Goal: Task Accomplishment & Management: Manage account settings

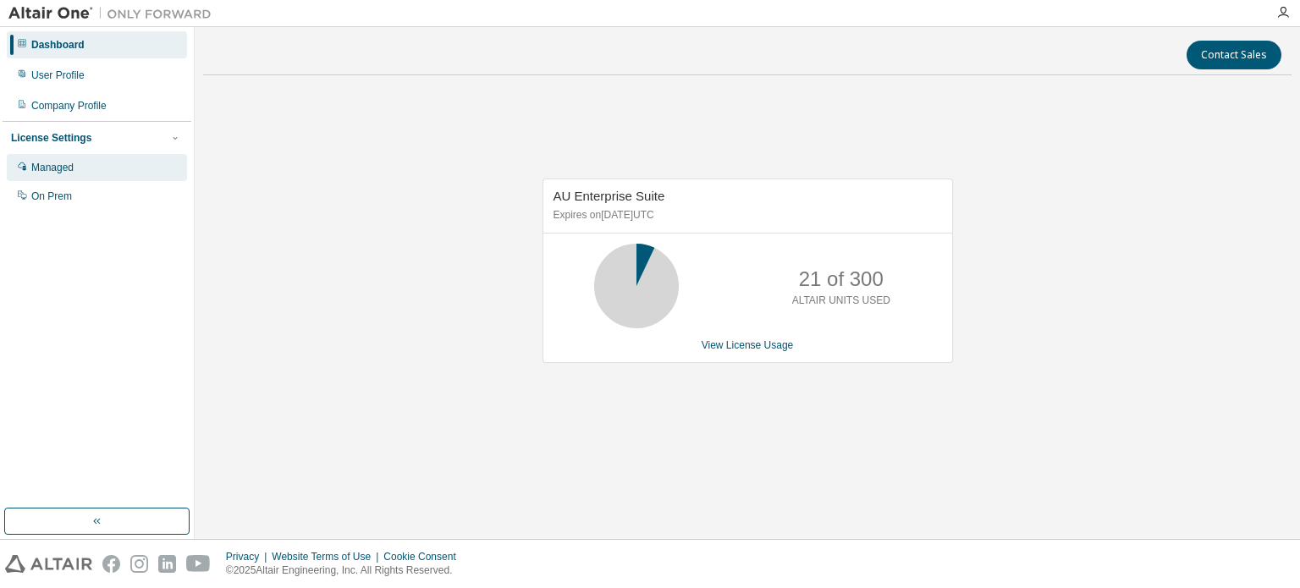
click at [60, 168] on div "Managed" at bounding box center [52, 168] width 42 height 14
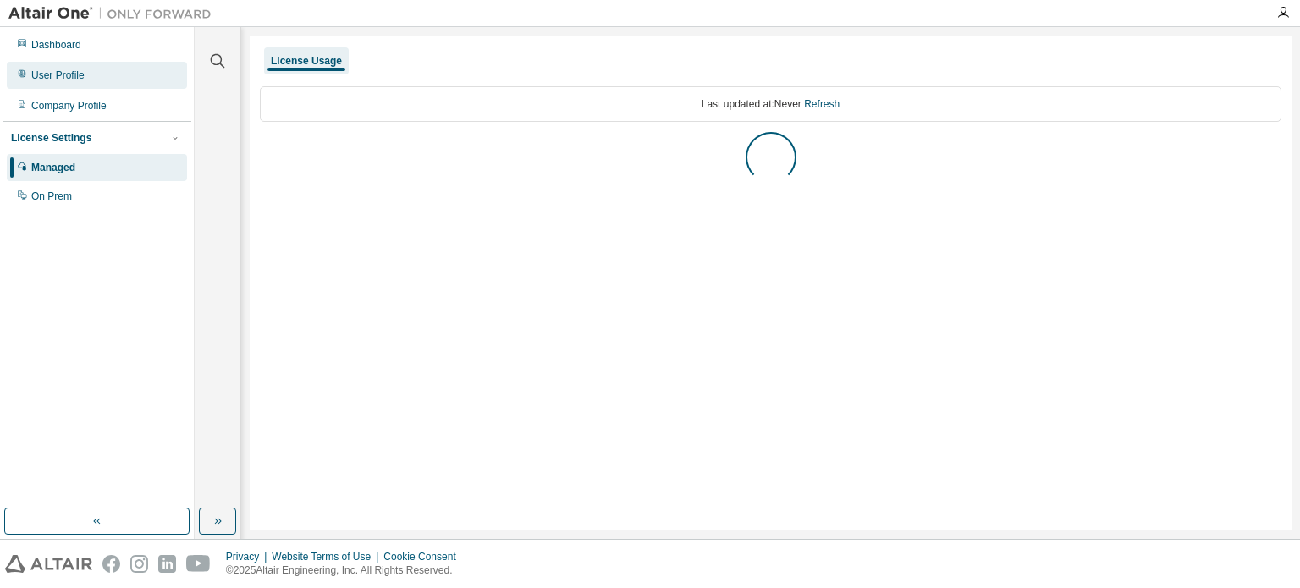
click at [65, 80] on div "User Profile" at bounding box center [57, 76] width 53 height 14
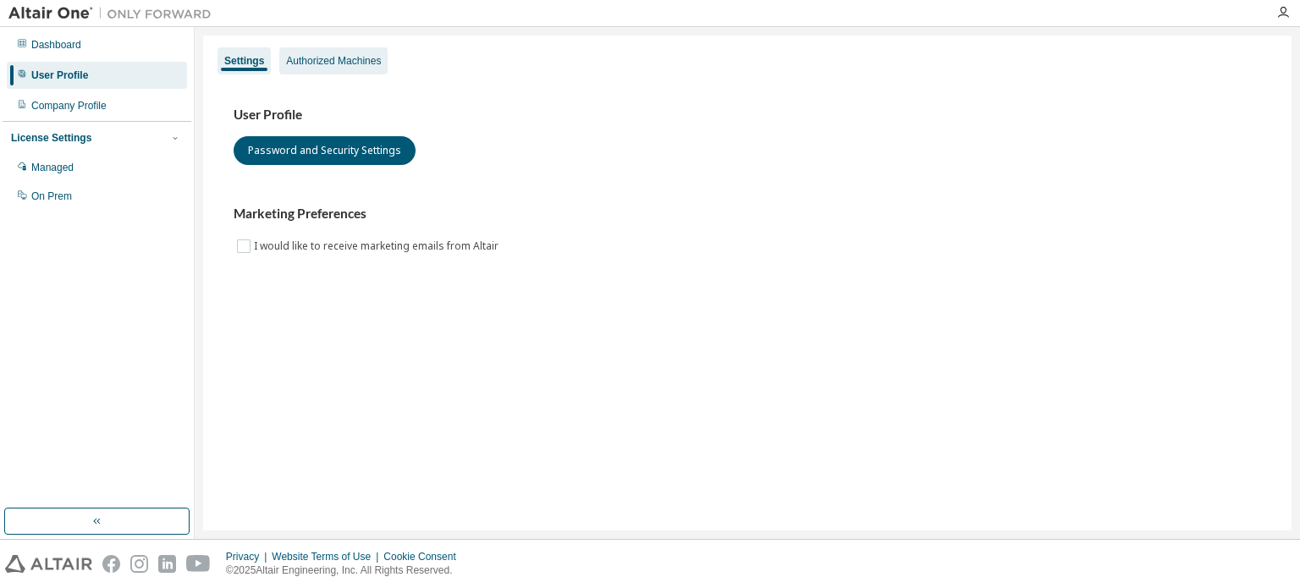
click at [326, 60] on div "Authorized Machines" at bounding box center [333, 61] width 95 height 14
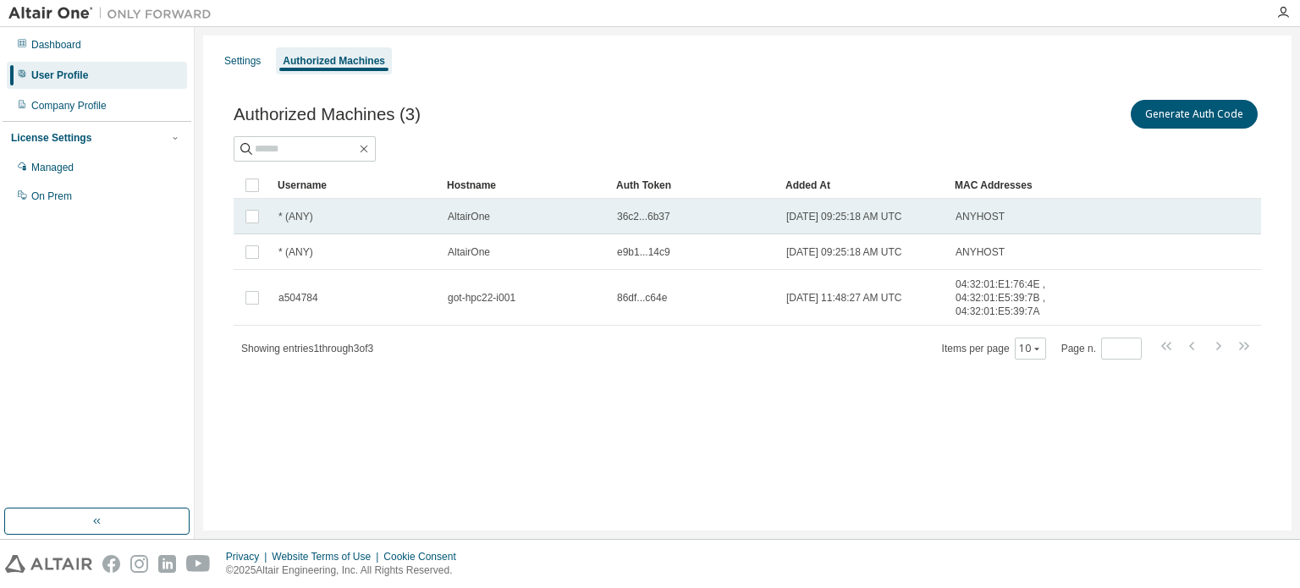
click at [632, 213] on span "36c2...6b37" at bounding box center [643, 217] width 53 height 14
drag, startPoint x: 617, startPoint y: 213, endPoint x: 681, endPoint y: 213, distance: 63.5
click at [681, 213] on div "36c2...6b37" at bounding box center [694, 217] width 154 height 14
click at [647, 213] on span "36c2...6b37" at bounding box center [643, 217] width 53 height 14
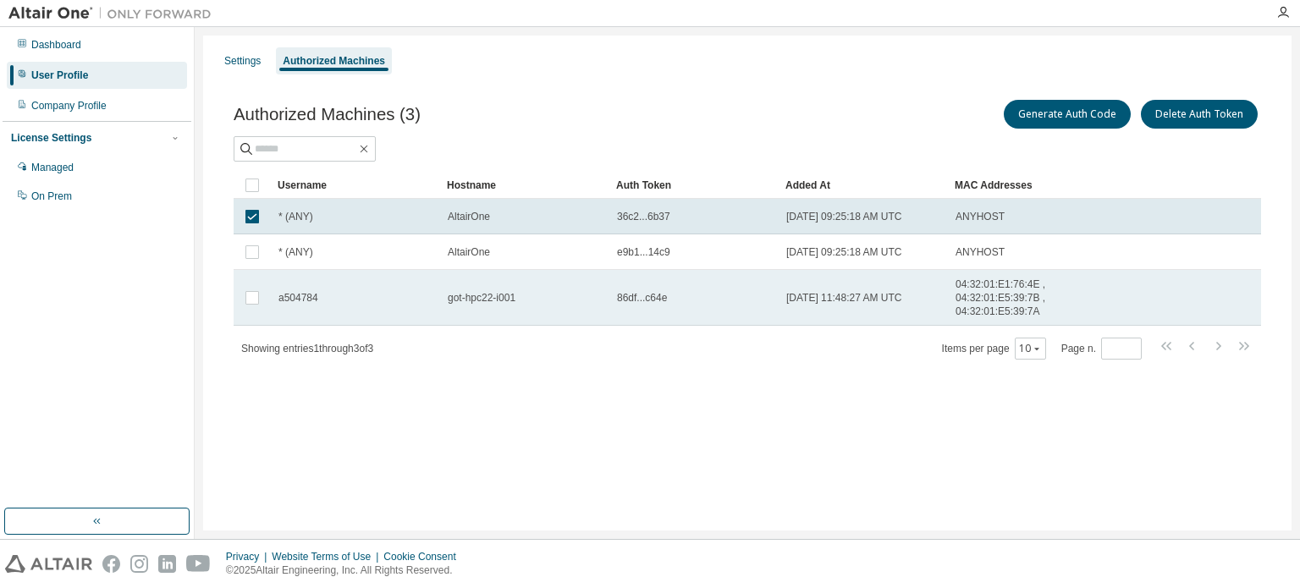
click at [359, 291] on div "a504784" at bounding box center [356, 298] width 154 height 14
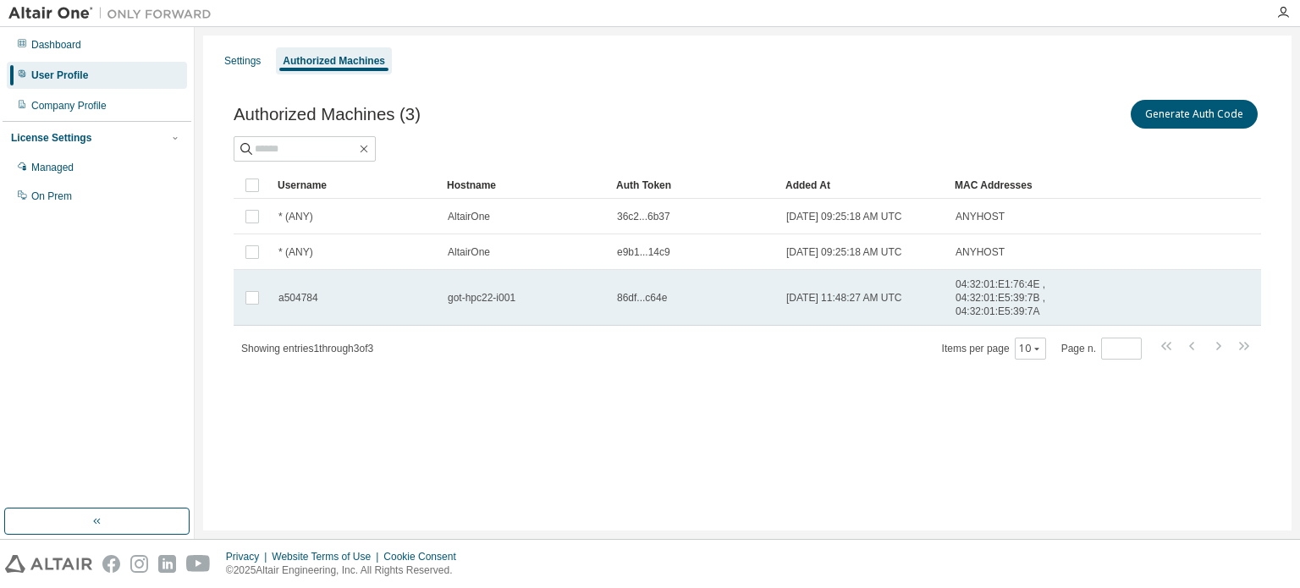
click at [635, 297] on span "86df...c64e" at bounding box center [642, 298] width 50 height 14
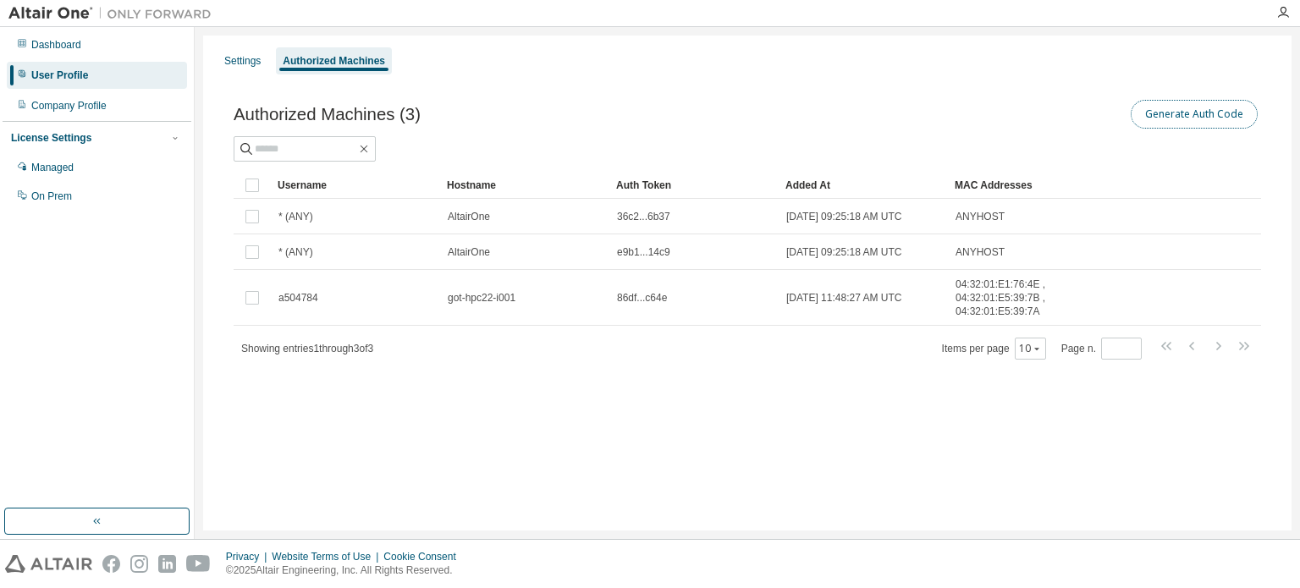
click at [1173, 115] on button "Generate Auth Code" at bounding box center [1194, 114] width 127 height 29
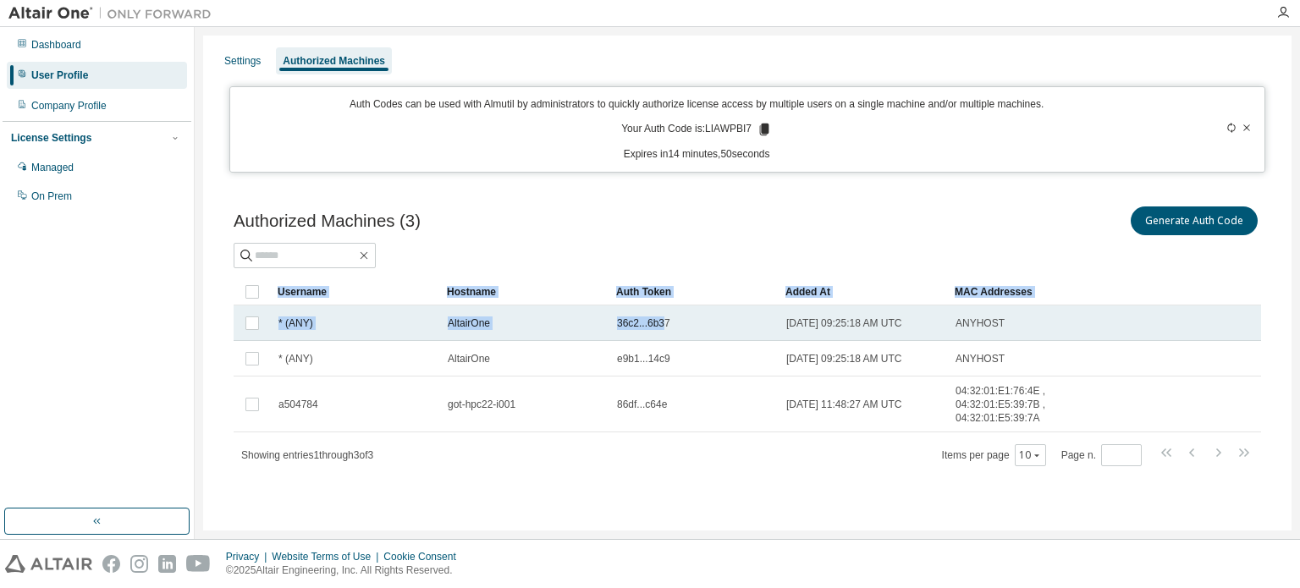
drag, startPoint x: 616, startPoint y: 315, endPoint x: 662, endPoint y: 322, distance: 46.2
click at [820, 327] on span "[DATE] 09:25:18 AM UTC" at bounding box center [845, 324] width 116 height 14
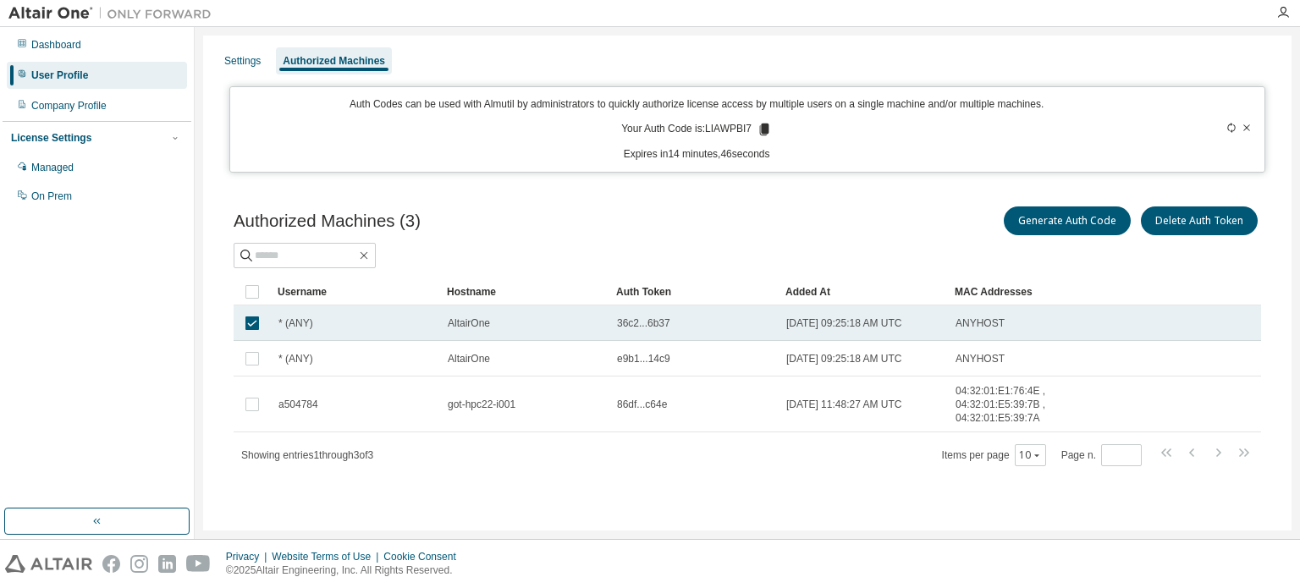
click at [246, 311] on td at bounding box center [252, 324] width 37 height 36
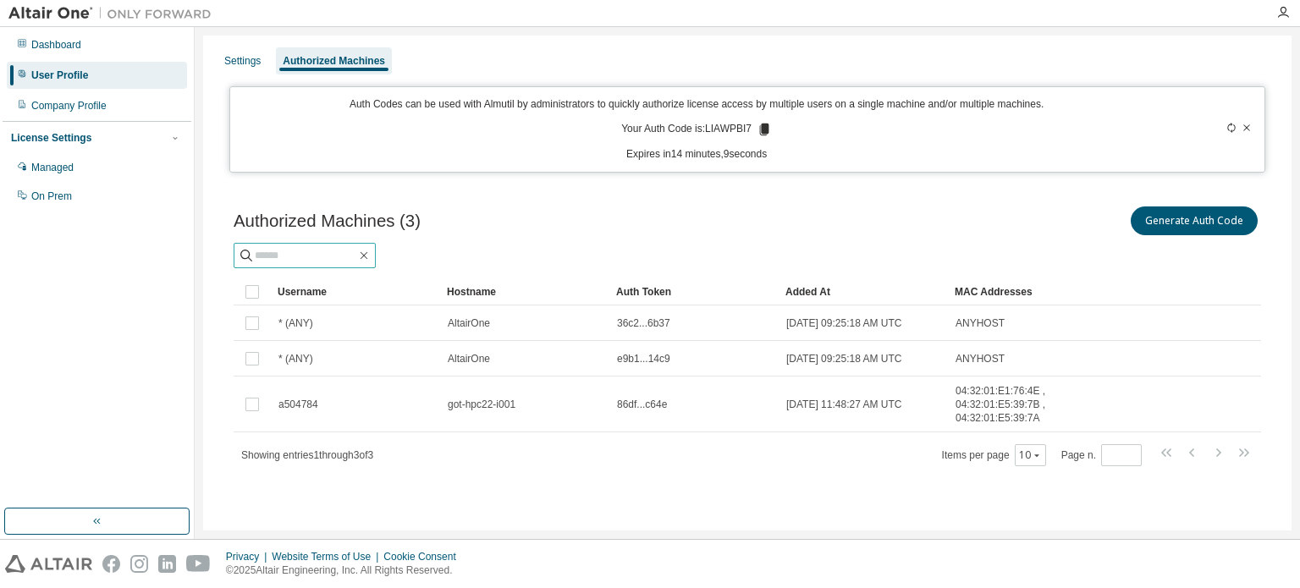
click at [345, 249] on input "text" at bounding box center [306, 255] width 102 height 17
type input "****"
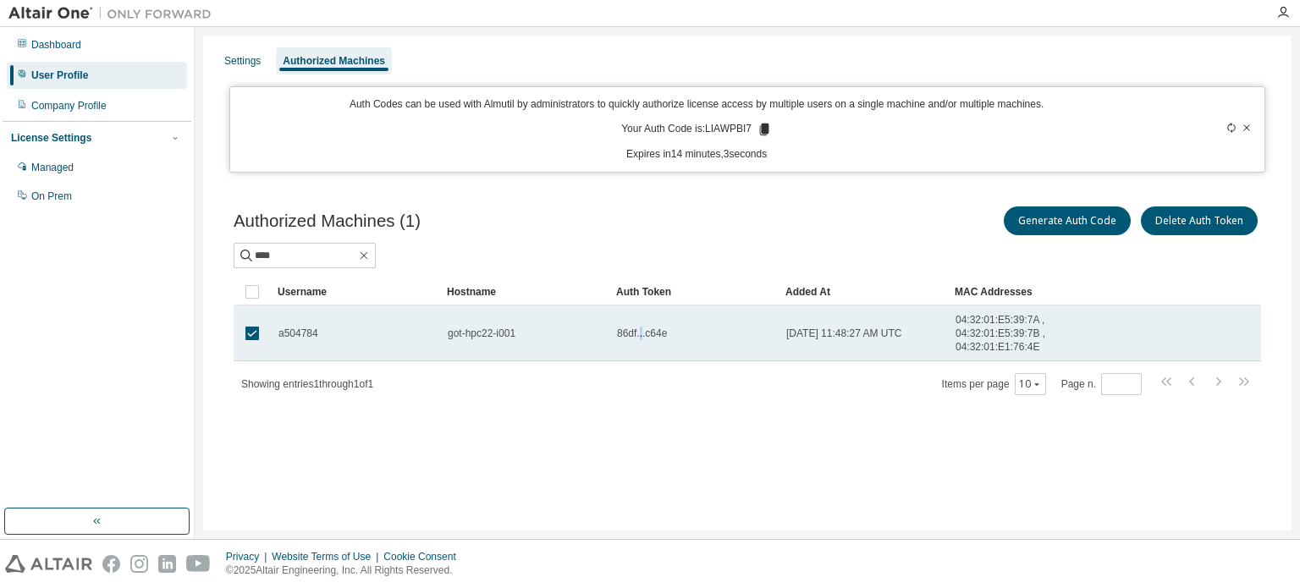
click at [639, 334] on span "86df...c64e" at bounding box center [642, 334] width 50 height 14
drag, startPoint x: 615, startPoint y: 333, endPoint x: 629, endPoint y: 334, distance: 14.4
click at [629, 334] on td "86df...c64e" at bounding box center [694, 334] width 169 height 56
click at [630, 333] on span "86df...c64e" at bounding box center [642, 334] width 50 height 14
click at [584, 323] on td "got-hpc22-i001" at bounding box center [524, 334] width 169 height 56
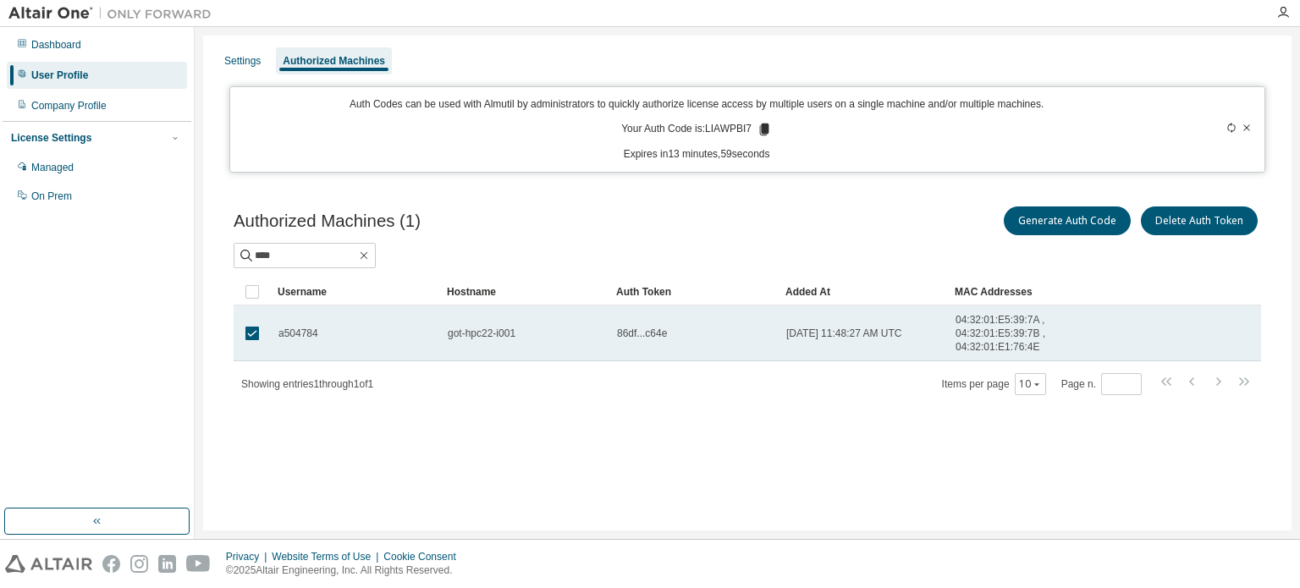
click at [665, 338] on div "86df...c64e" at bounding box center [694, 334] width 154 height 14
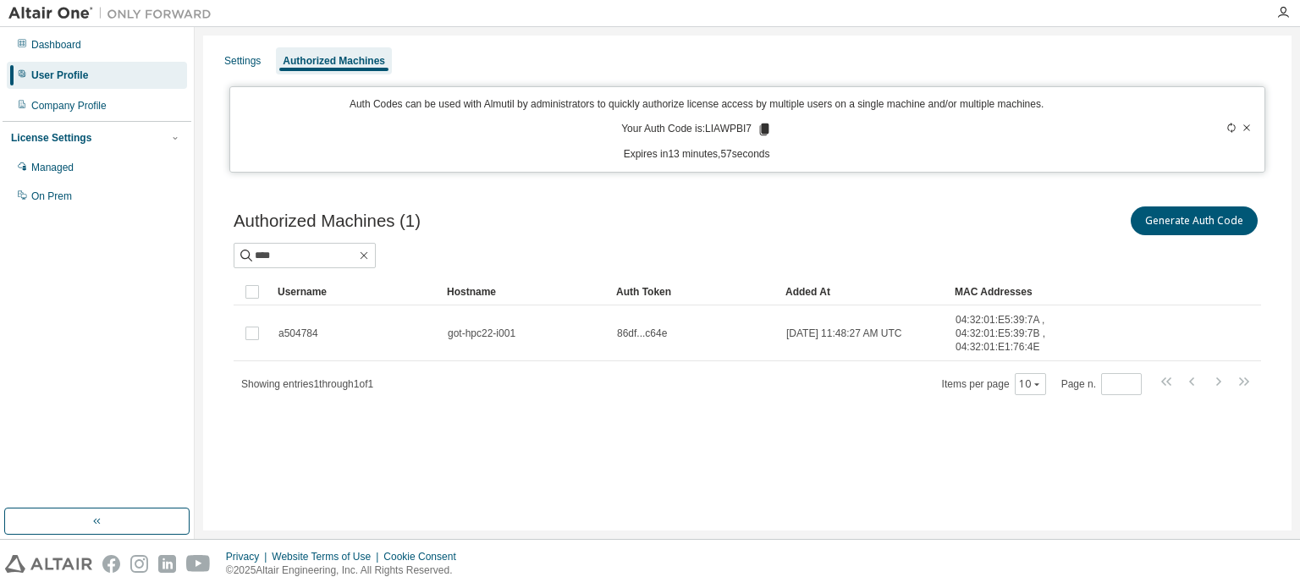
click at [1243, 128] on icon at bounding box center [1247, 128] width 10 height 10
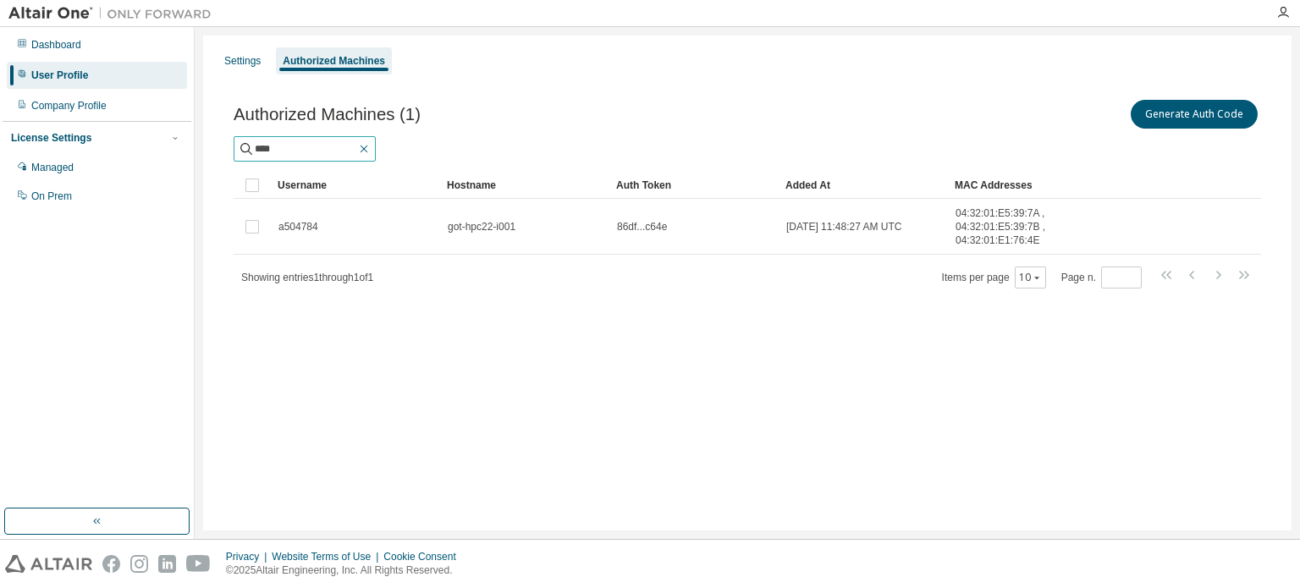
click at [368, 151] on icon "button" at bounding box center [365, 150] width 8 height 8
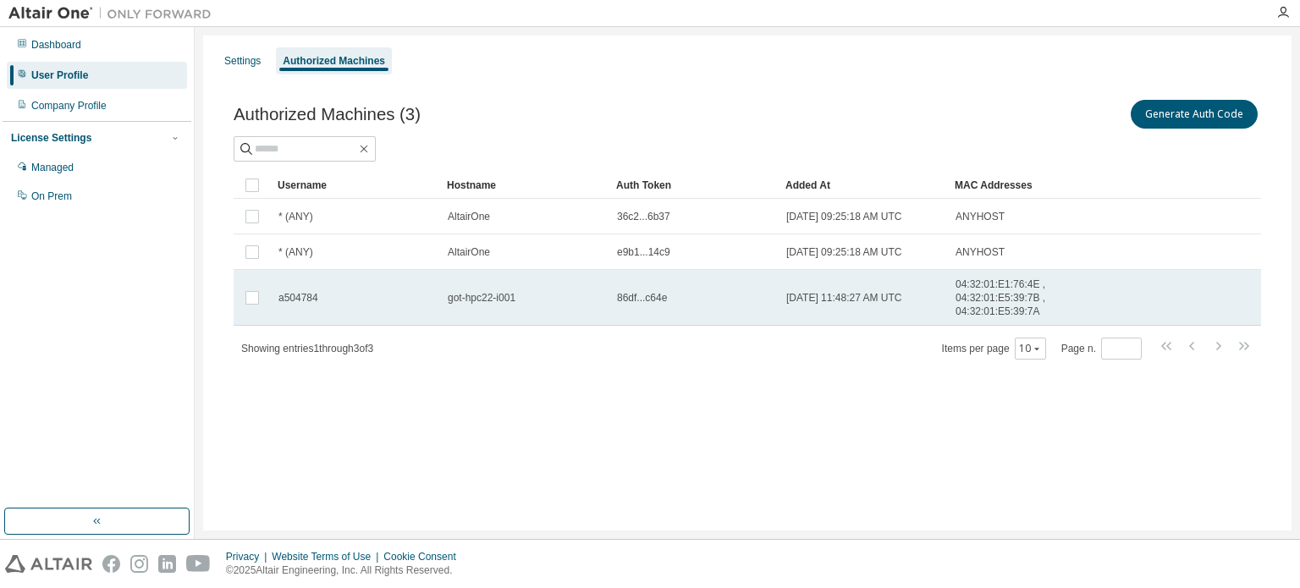
click at [262, 292] on td at bounding box center [252, 298] width 37 height 56
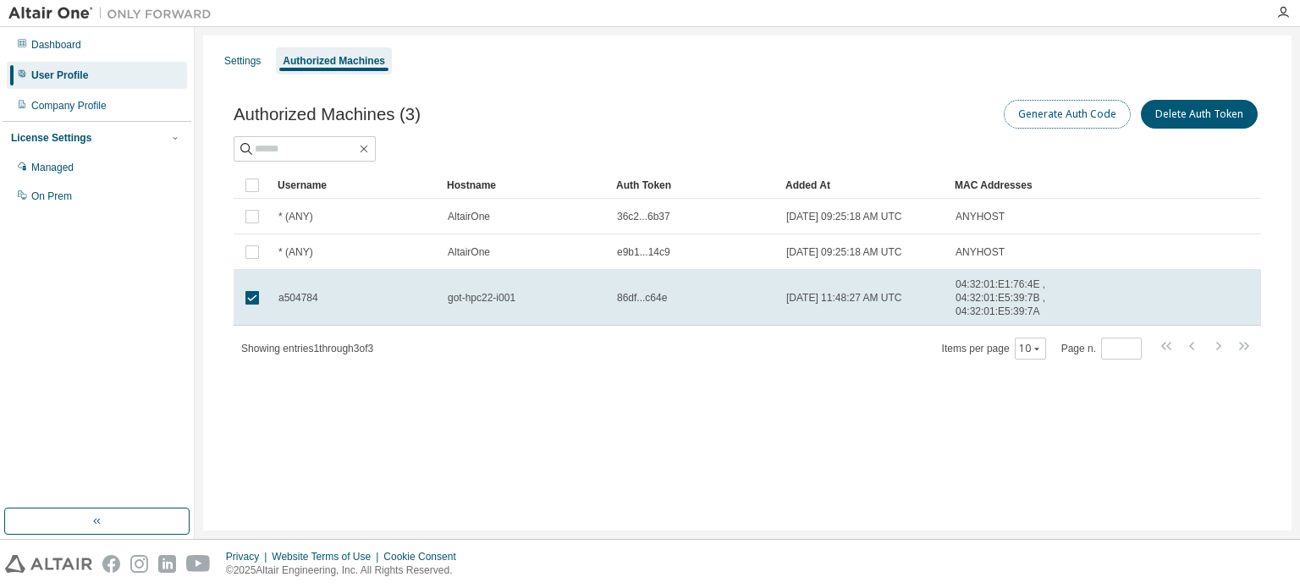
click at [1037, 125] on button "Generate Auth Code" at bounding box center [1067, 114] width 127 height 29
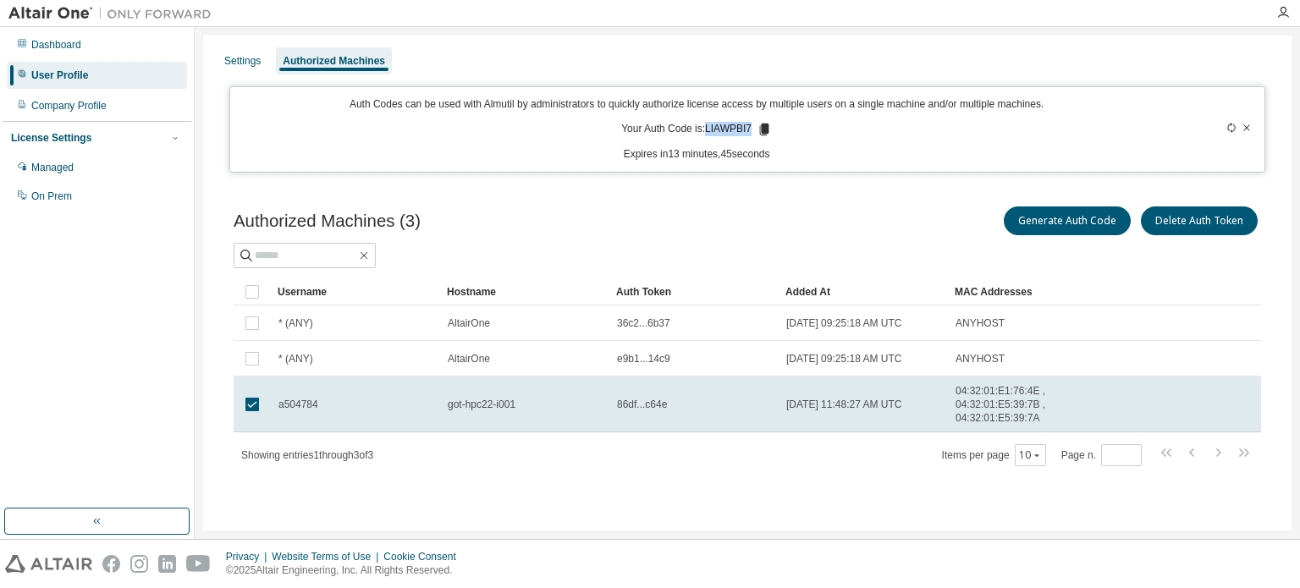
drag, startPoint x: 752, startPoint y: 124, endPoint x: 709, endPoint y: 128, distance: 43.3
click at [709, 128] on p "Your Auth Code is: LIAWPBI7" at bounding box center [696, 129] width 151 height 15
